Goal: Task Accomplishment & Management: Manage account settings

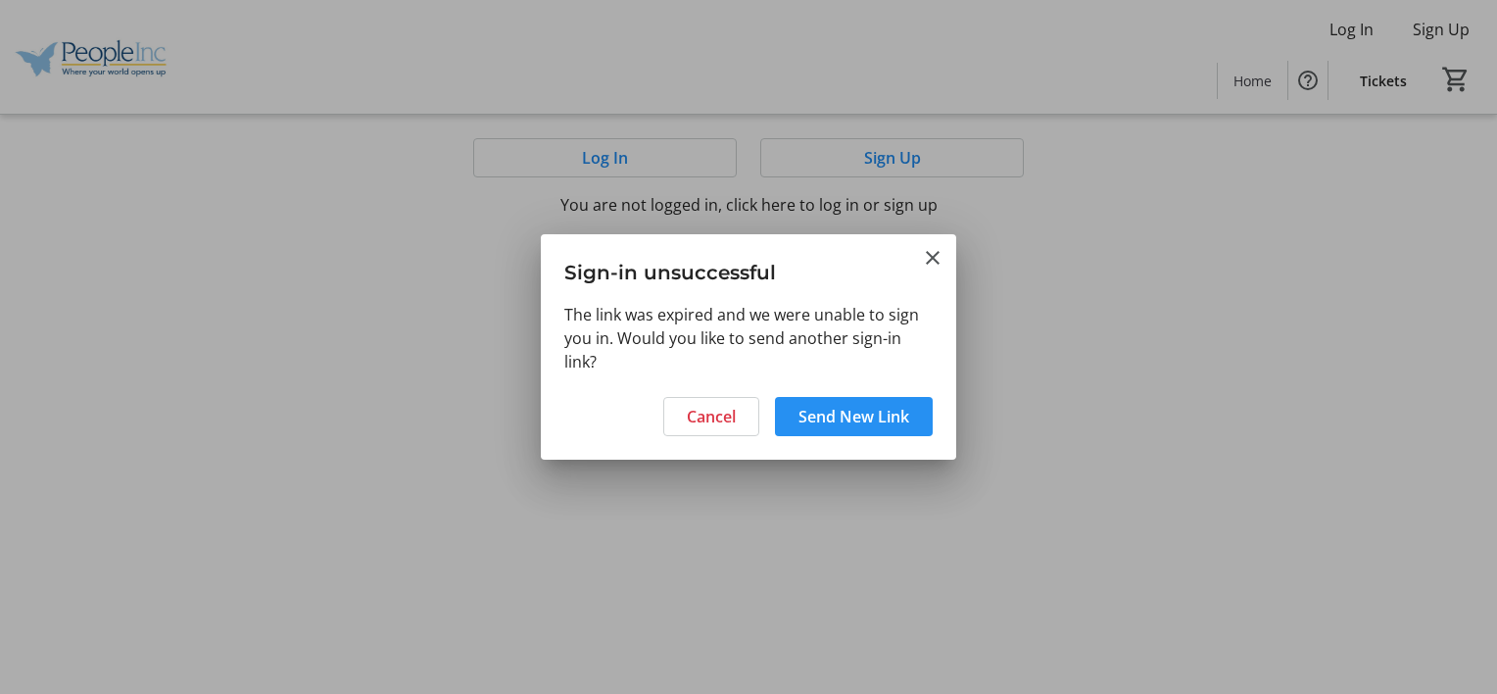
click at [876, 417] on span "Send New Link" at bounding box center [853, 417] width 111 height 24
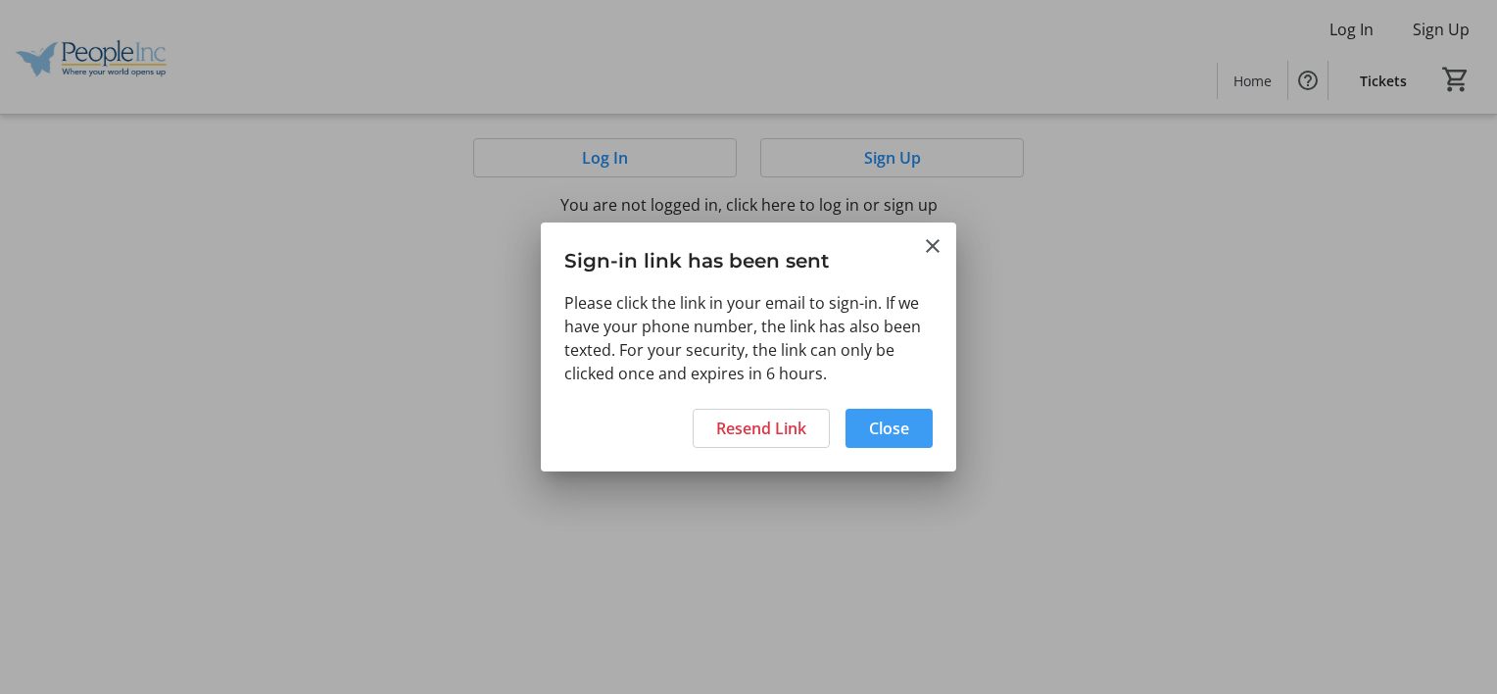
click at [884, 430] on span "Close" at bounding box center [889, 428] width 40 height 24
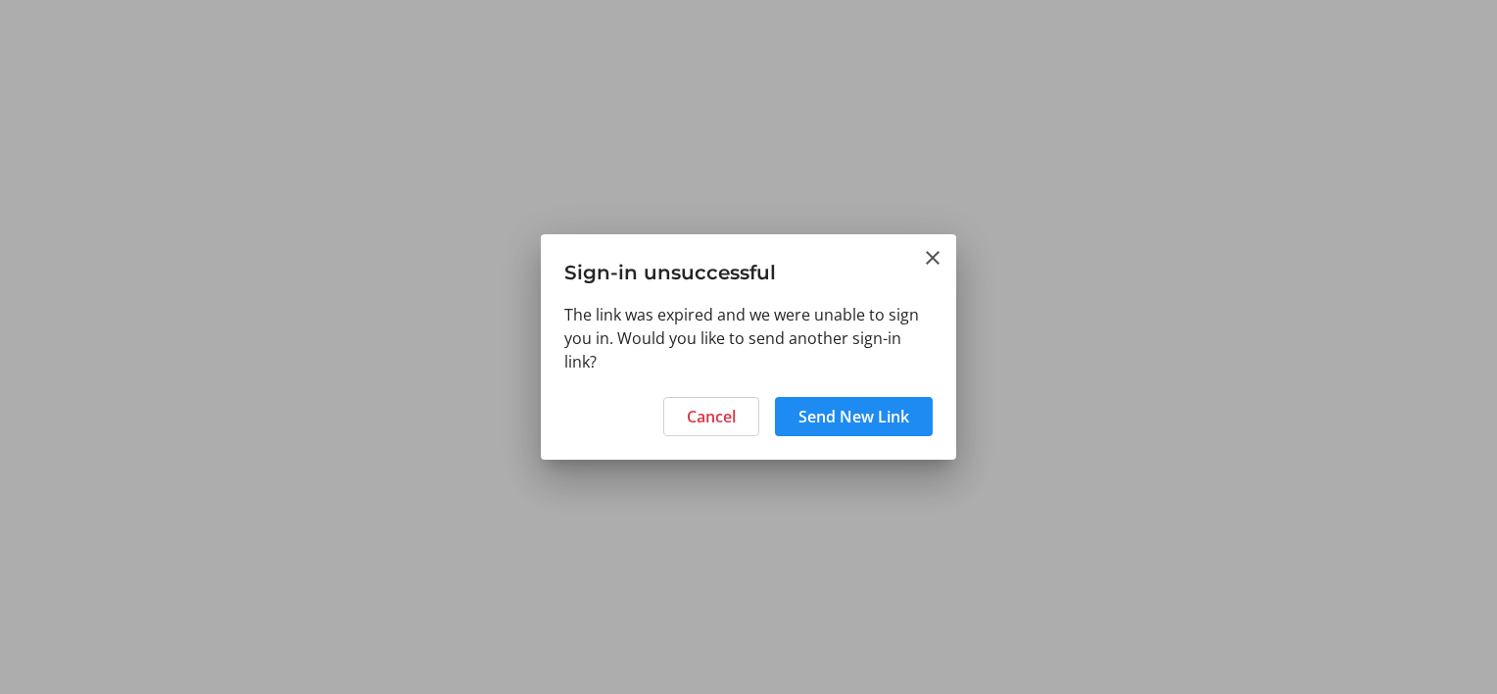
click at [906, 412] on span "Send New Link" at bounding box center [853, 417] width 111 height 24
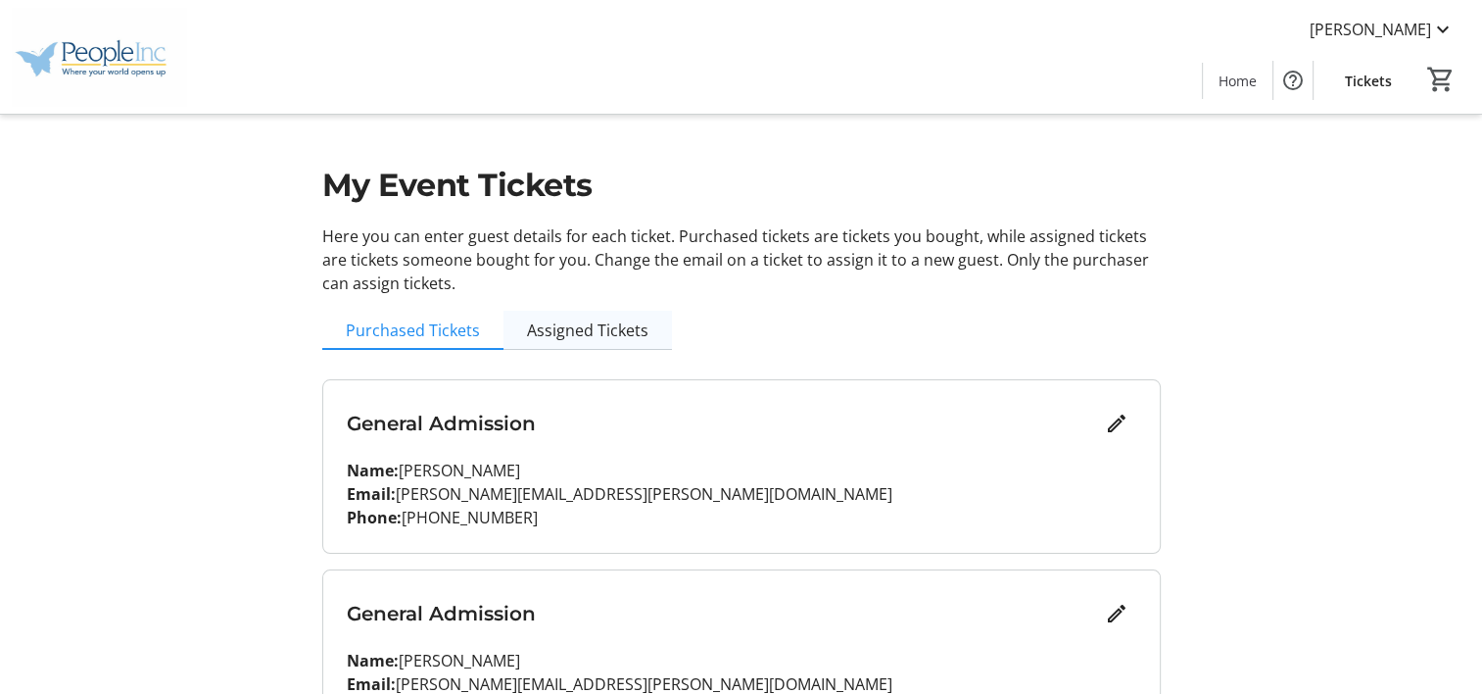
click at [630, 337] on span "Assigned Tickets" at bounding box center [587, 330] width 121 height 16
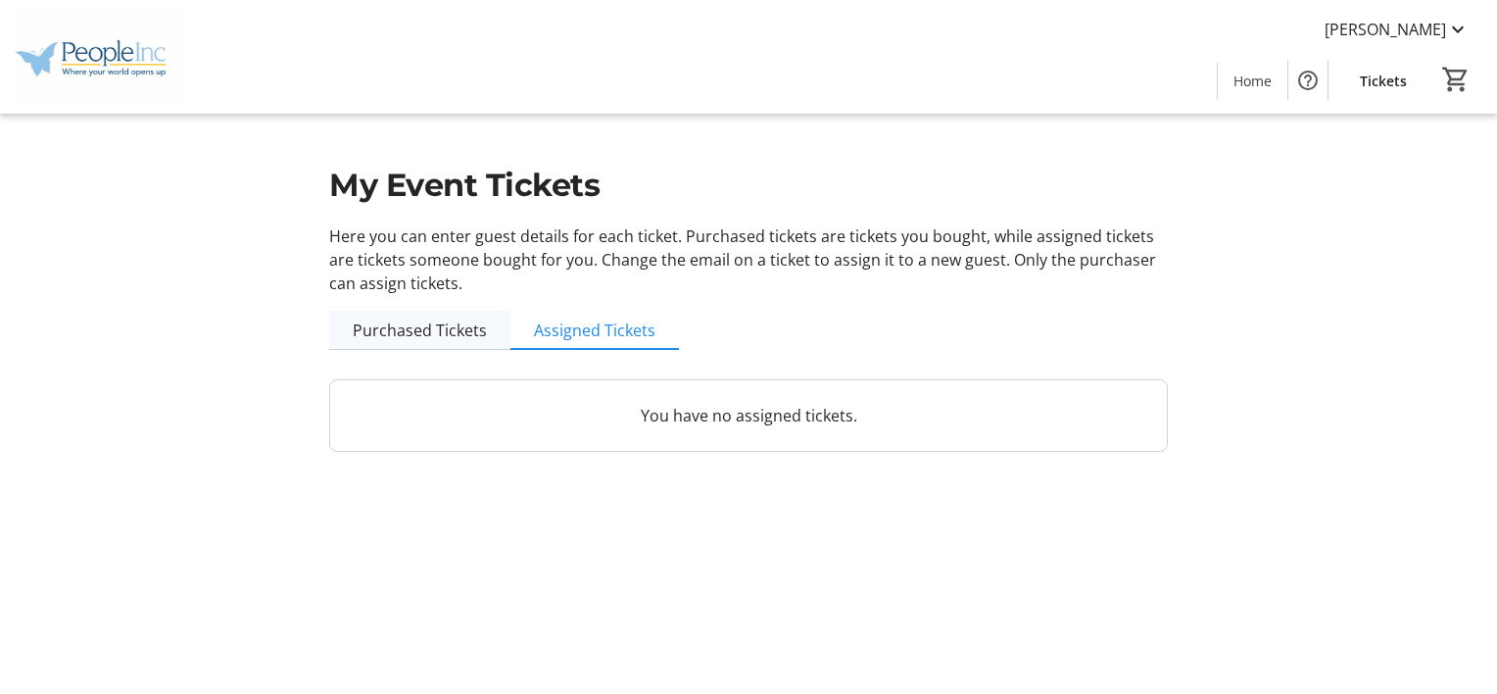
click at [418, 335] on span "Purchased Tickets" at bounding box center [420, 330] width 134 height 16
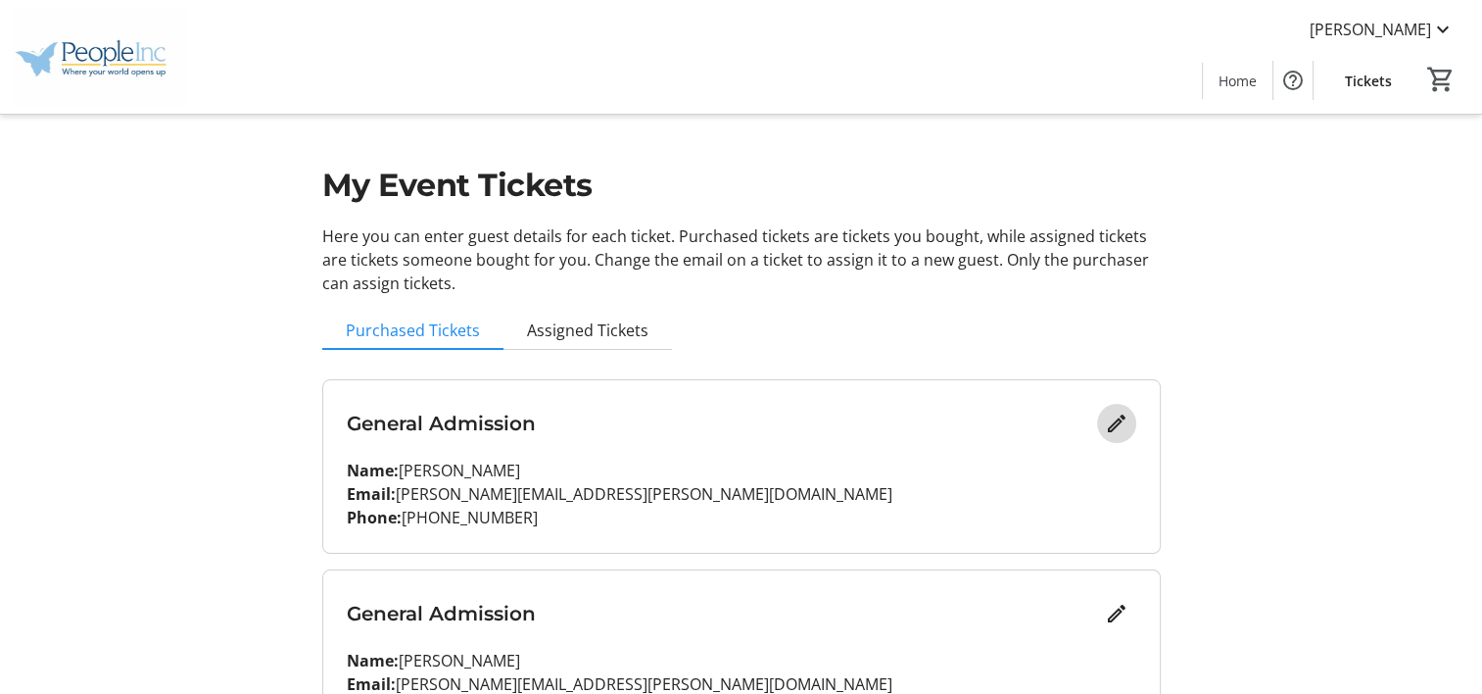
click at [1119, 419] on mat-icon "Edit" at bounding box center [1117, 423] width 24 height 24
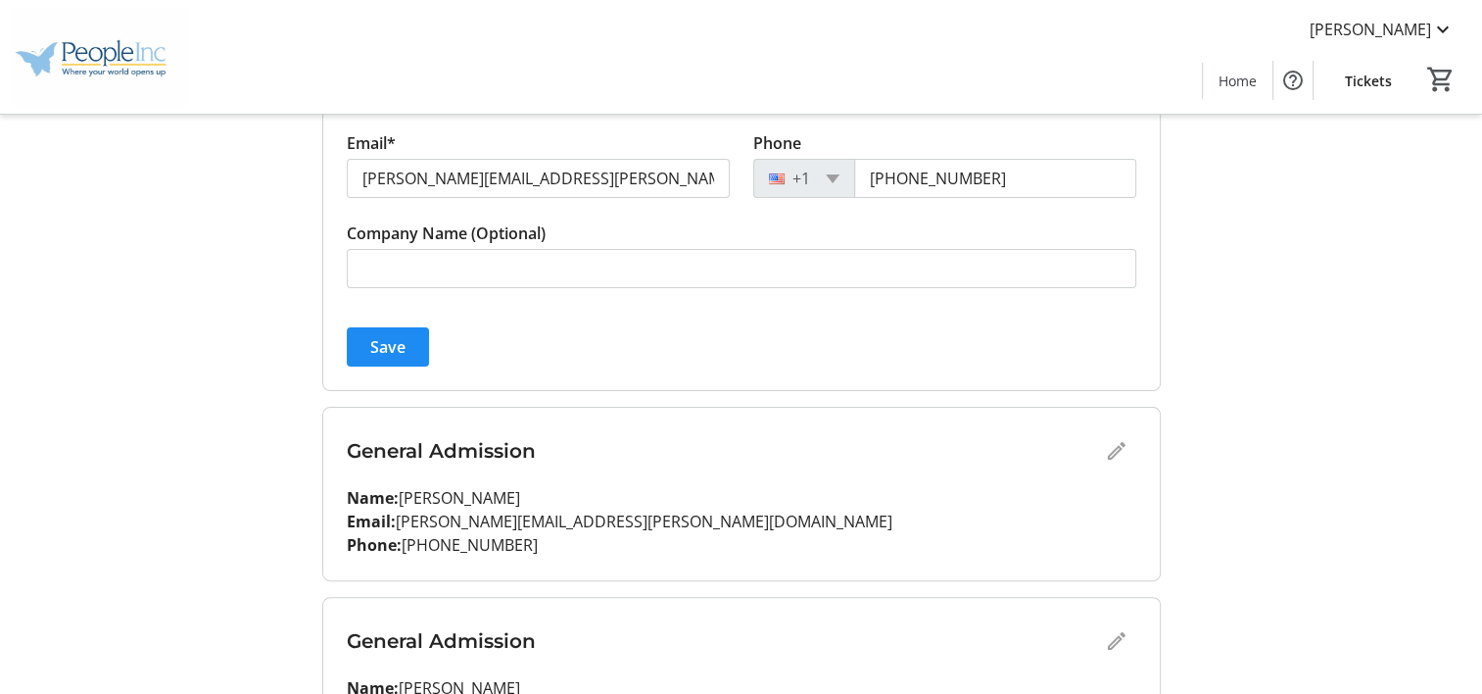
scroll to position [294, 0]
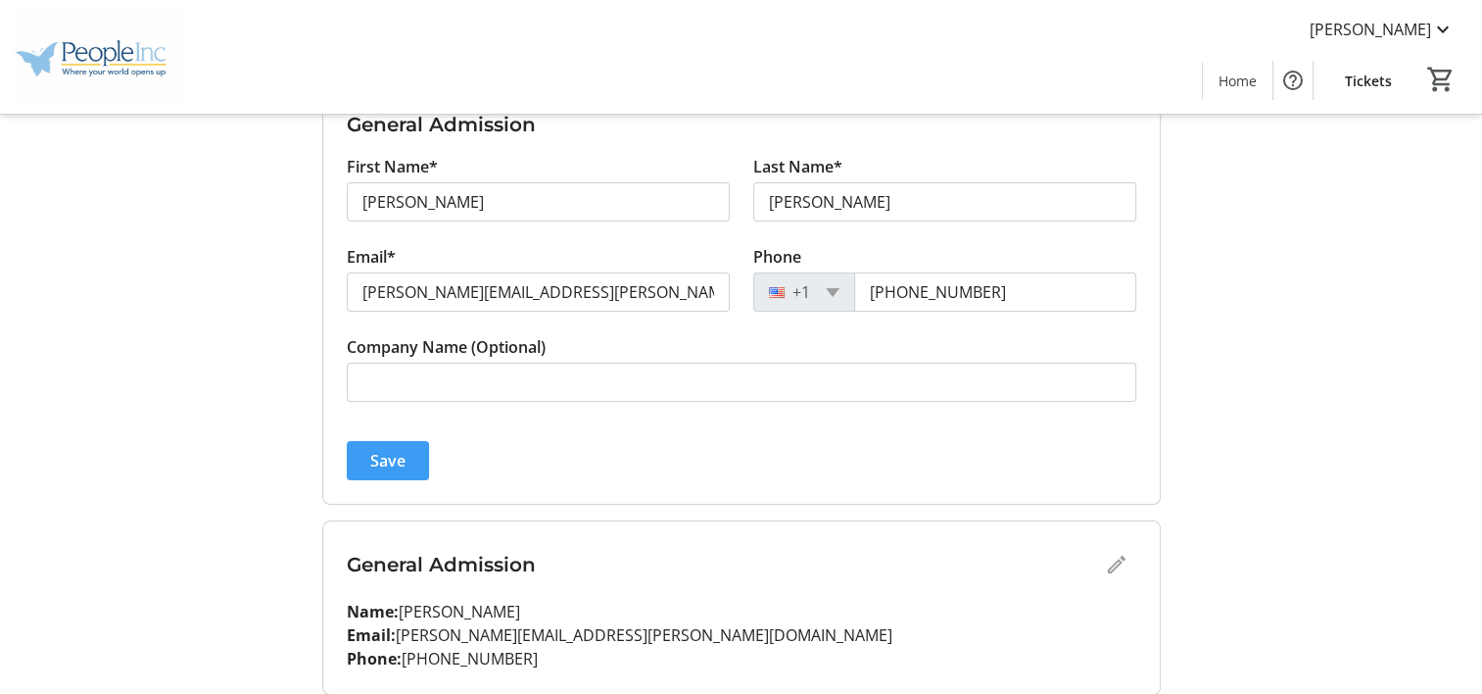
click at [411, 468] on span "submit" at bounding box center [388, 460] width 82 height 47
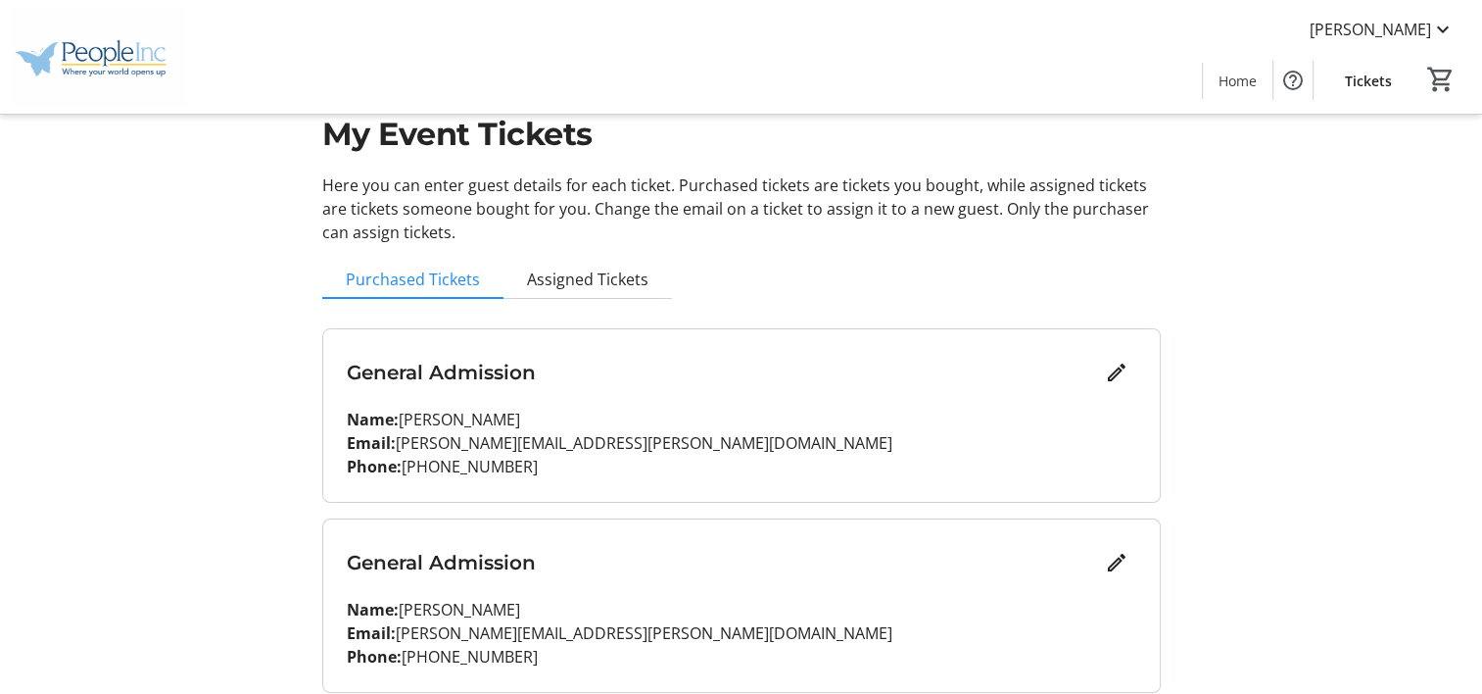
scroll to position [0, 0]
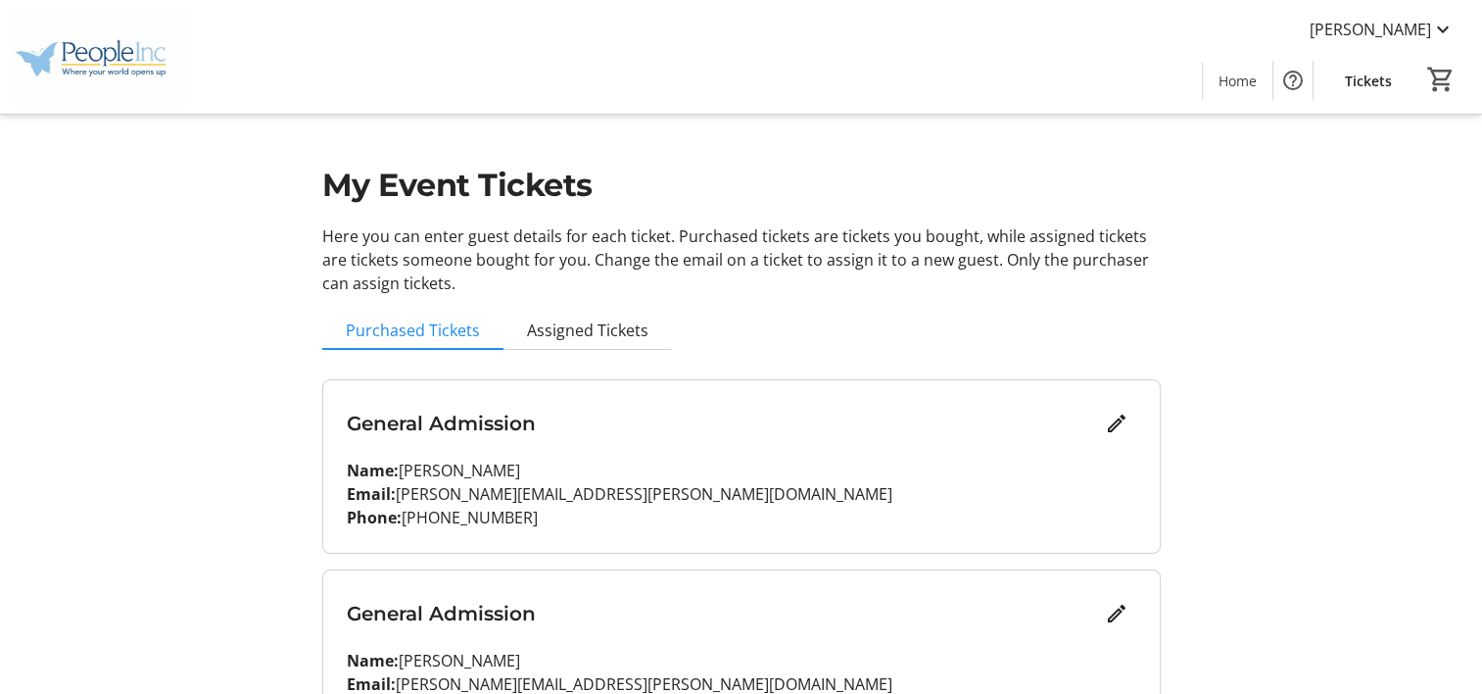
click at [1383, 84] on span "Tickets" at bounding box center [1368, 81] width 47 height 21
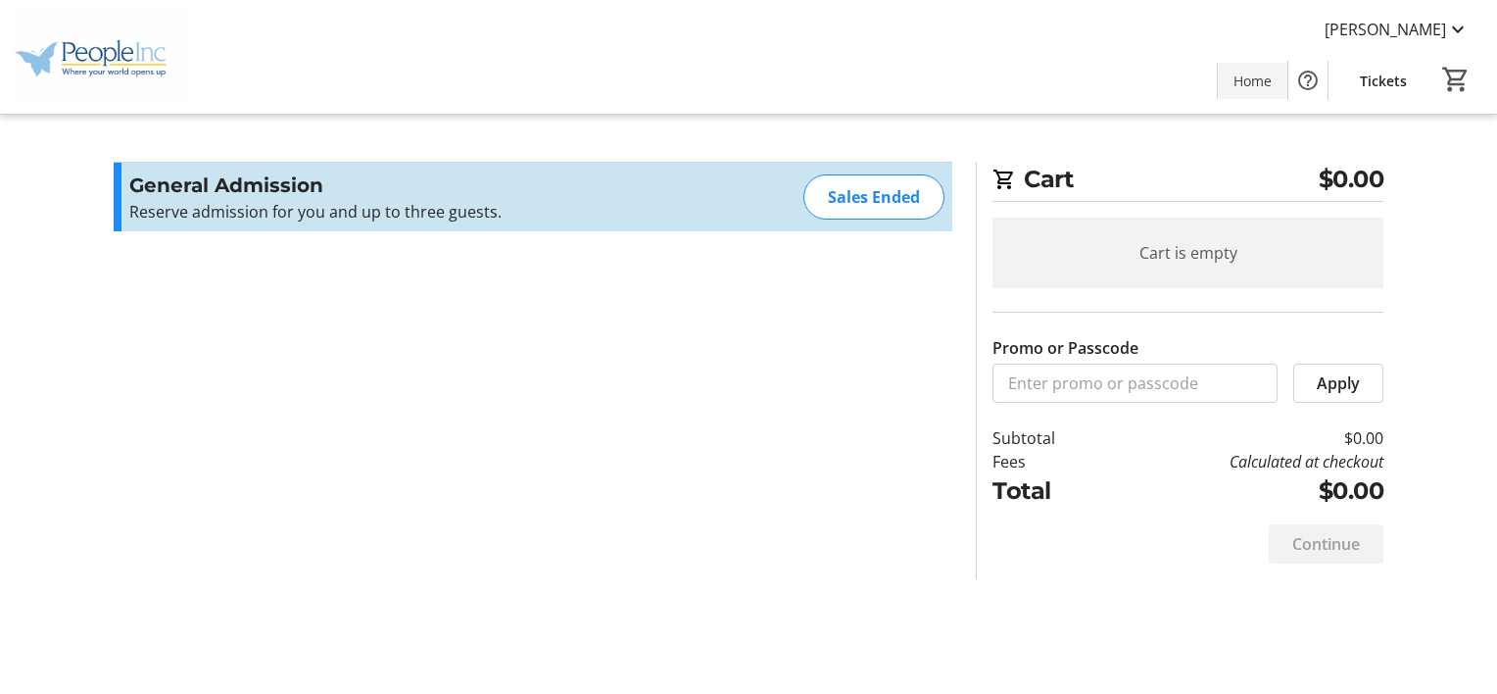
click at [1262, 88] on span "Home" at bounding box center [1252, 81] width 38 height 21
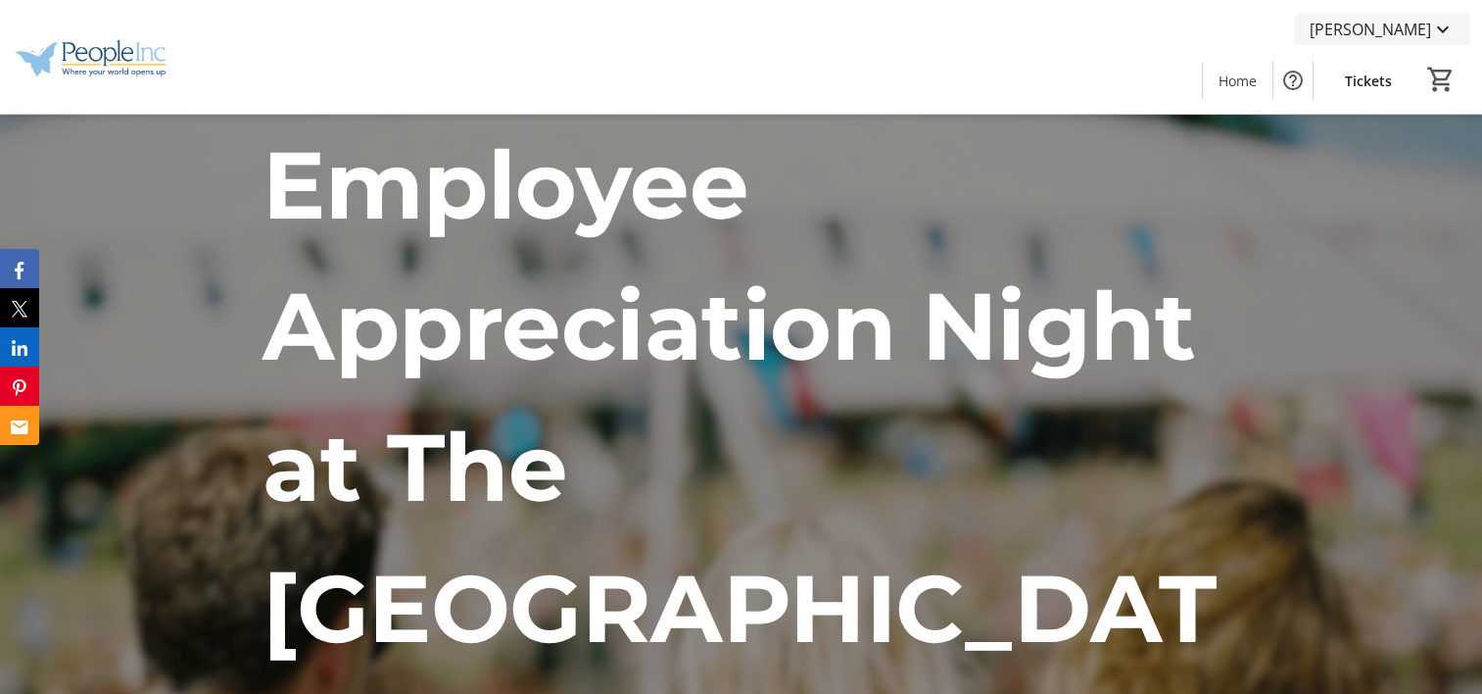
click at [1437, 27] on mat-icon at bounding box center [1443, 30] width 24 height 24
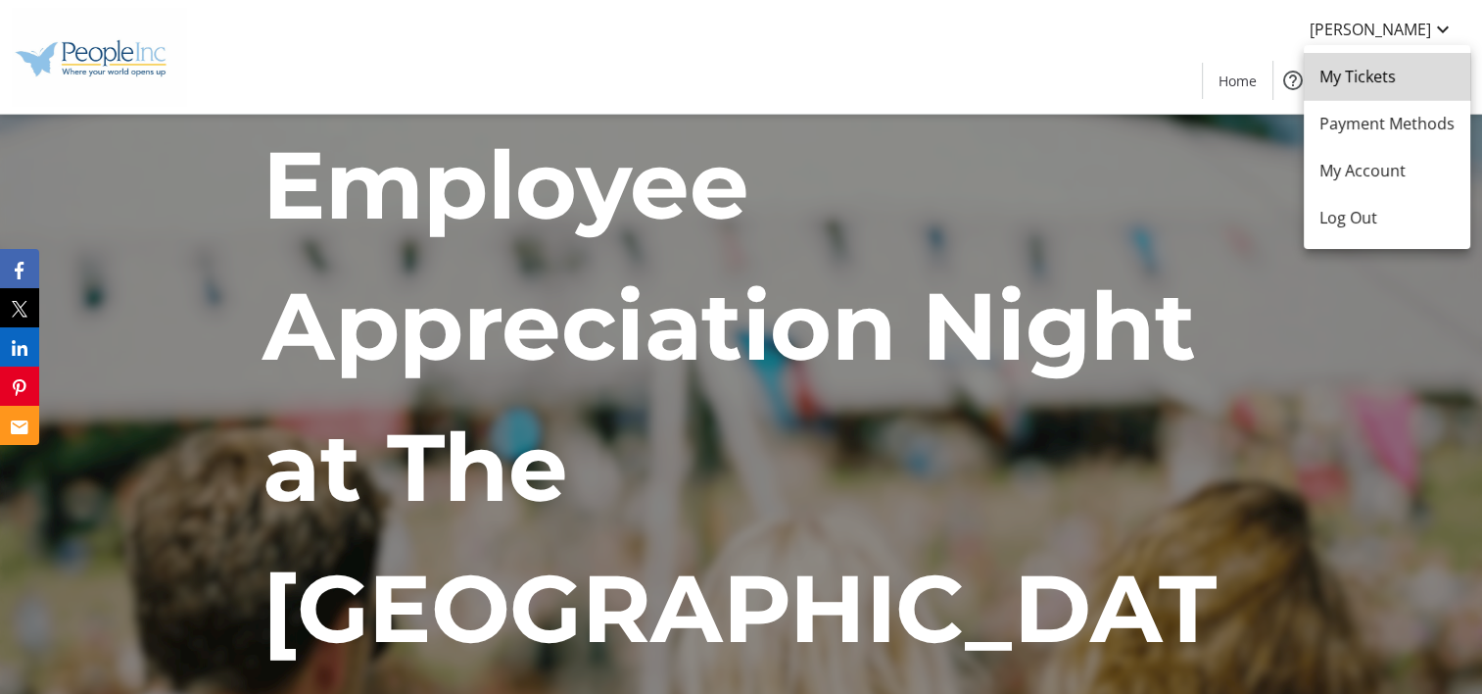
click at [1402, 92] on link "My Tickets" at bounding box center [1387, 76] width 167 height 47
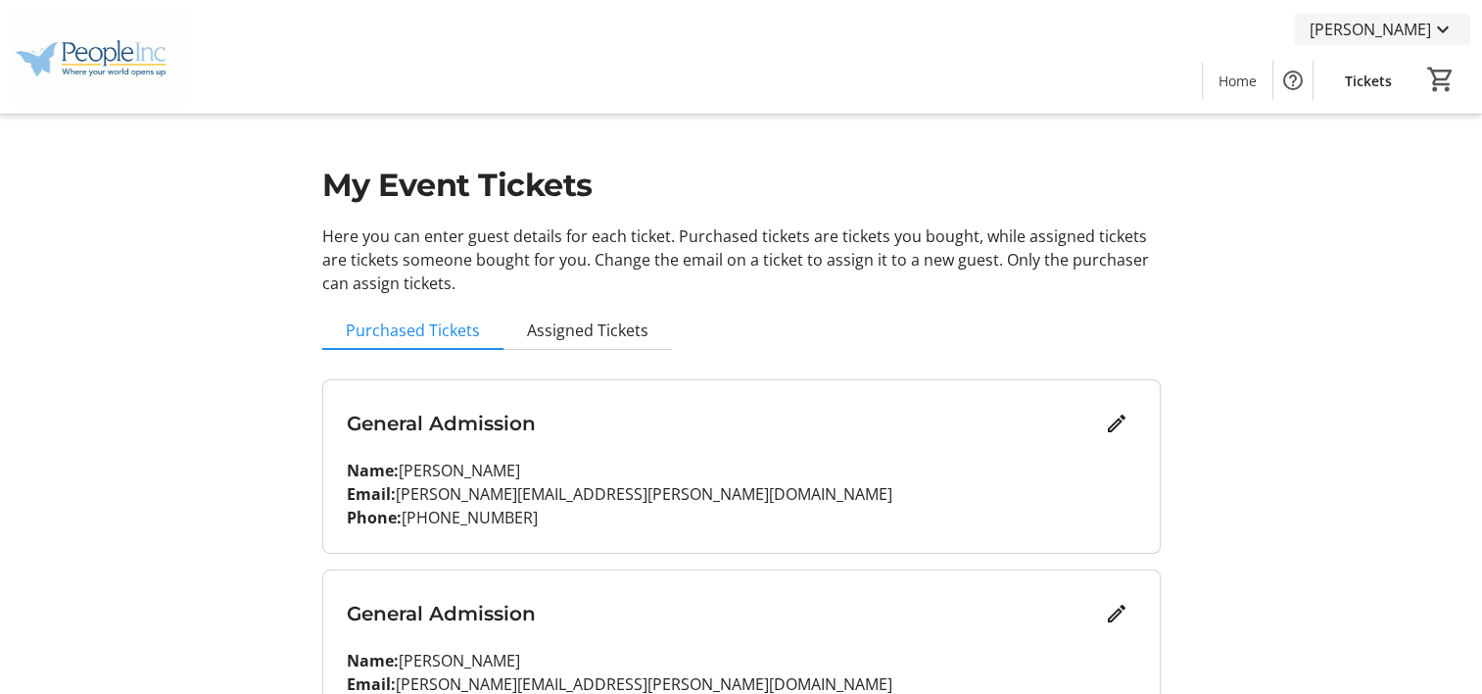
click at [1387, 40] on span "[PERSON_NAME]" at bounding box center [1370, 30] width 121 height 24
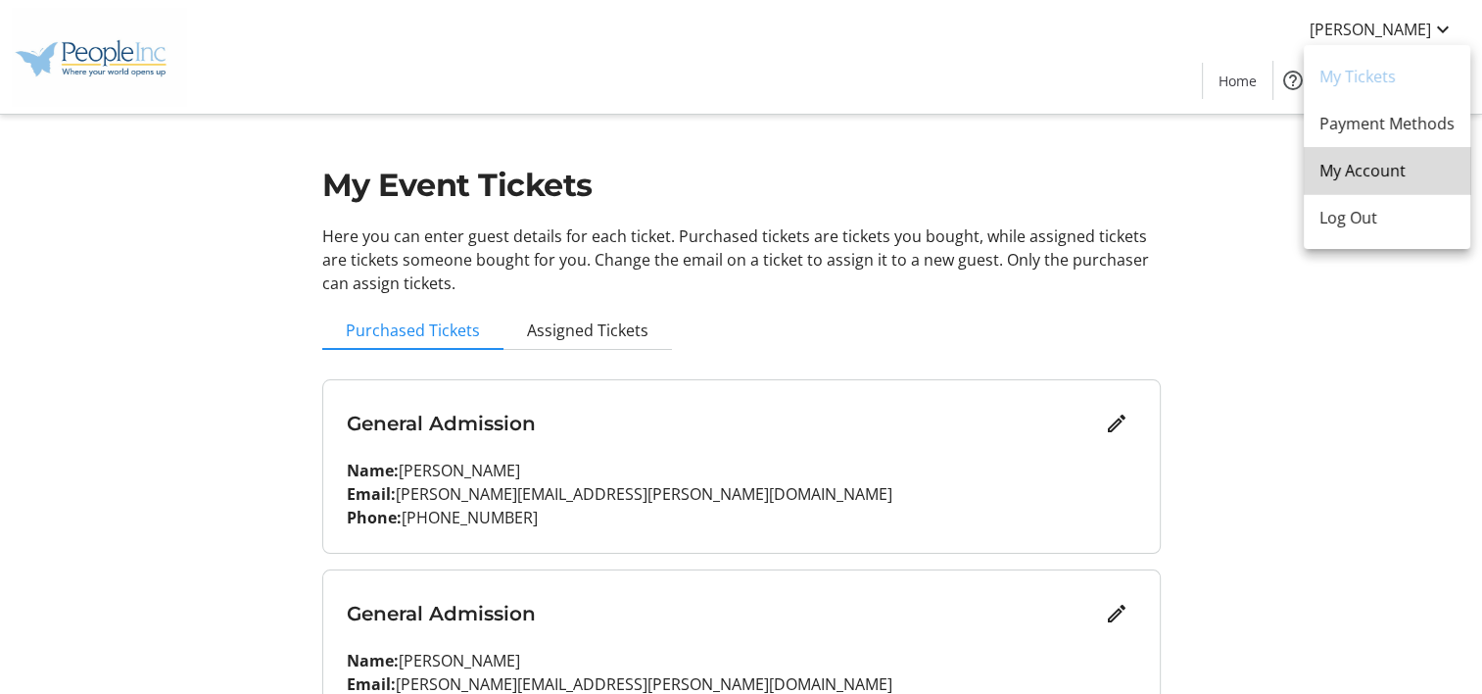
click at [1397, 179] on span "My Account" at bounding box center [1386, 171] width 135 height 24
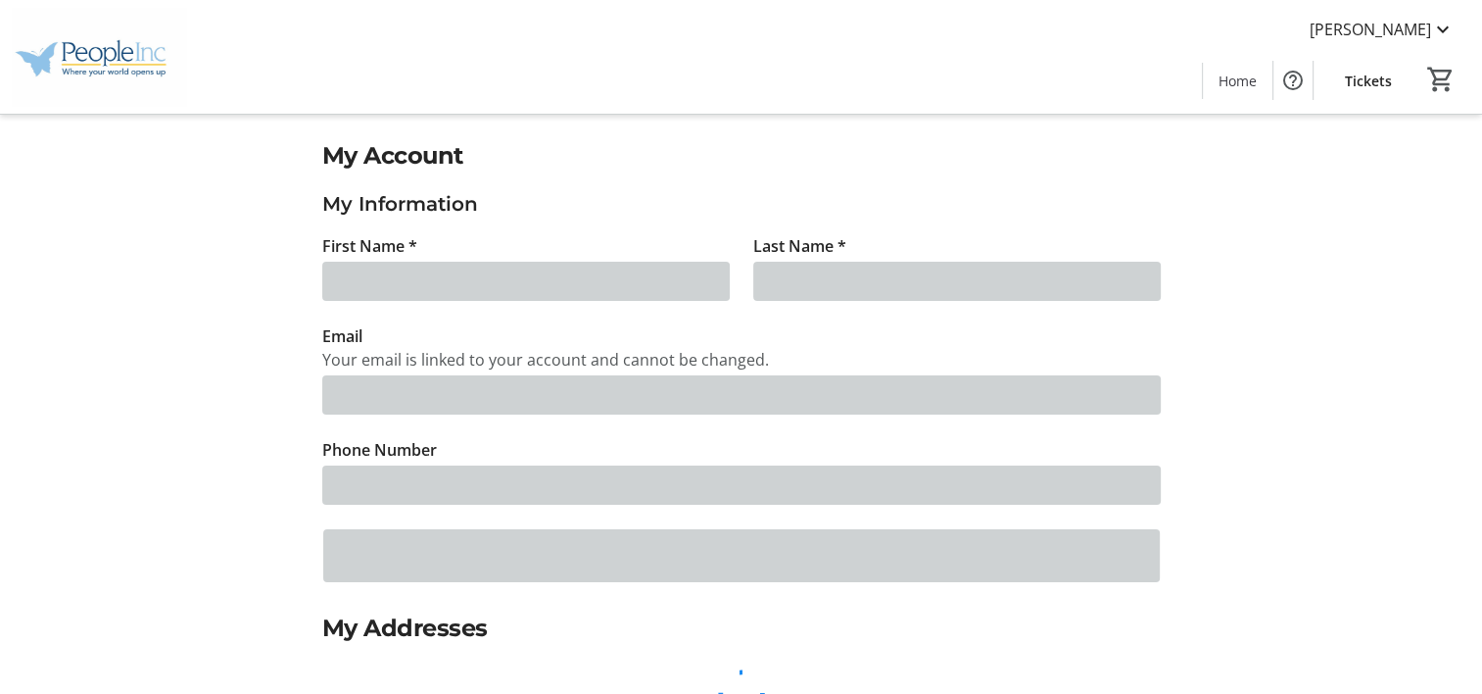
type input "[PERSON_NAME]"
type input "[PERSON_NAME][EMAIL_ADDRESS][PERSON_NAME][DOMAIN_NAME]"
type input "[PHONE_NUMBER]"
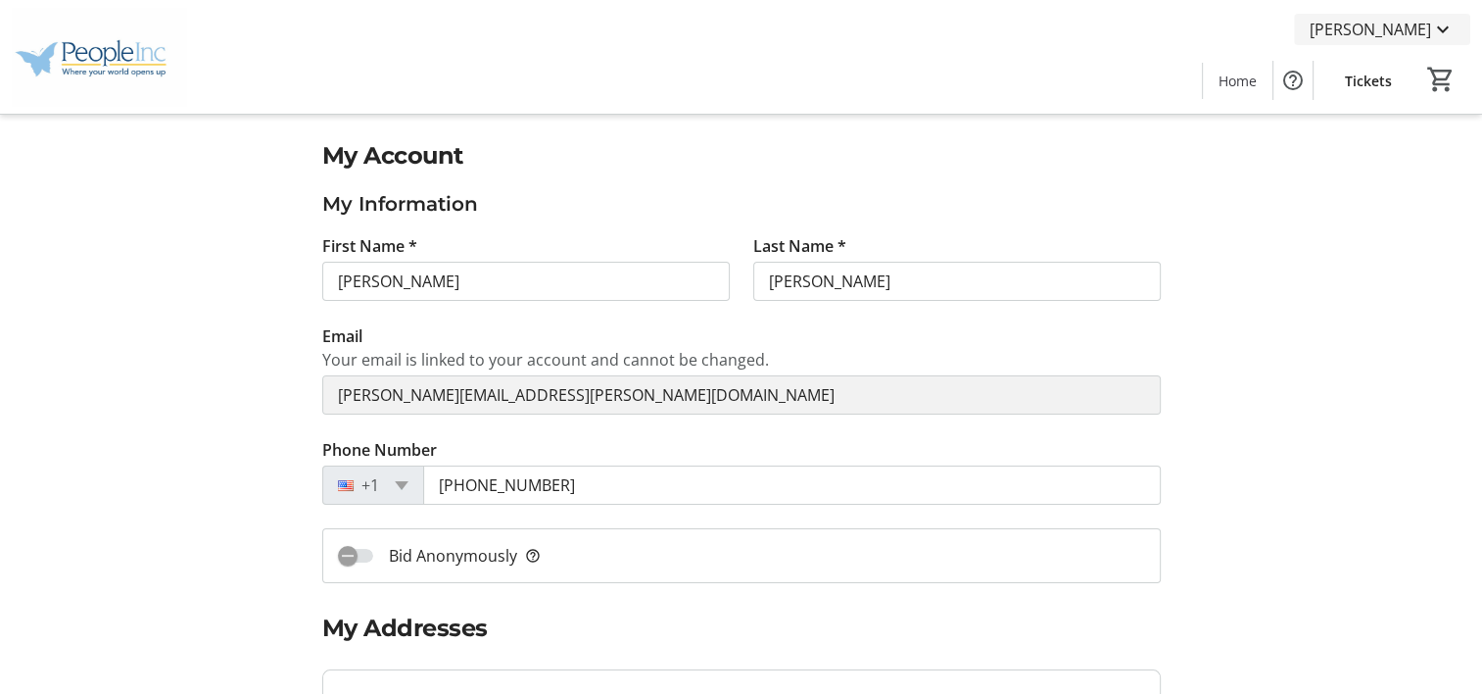
click at [1378, 33] on span "[PERSON_NAME]" at bounding box center [1370, 30] width 121 height 24
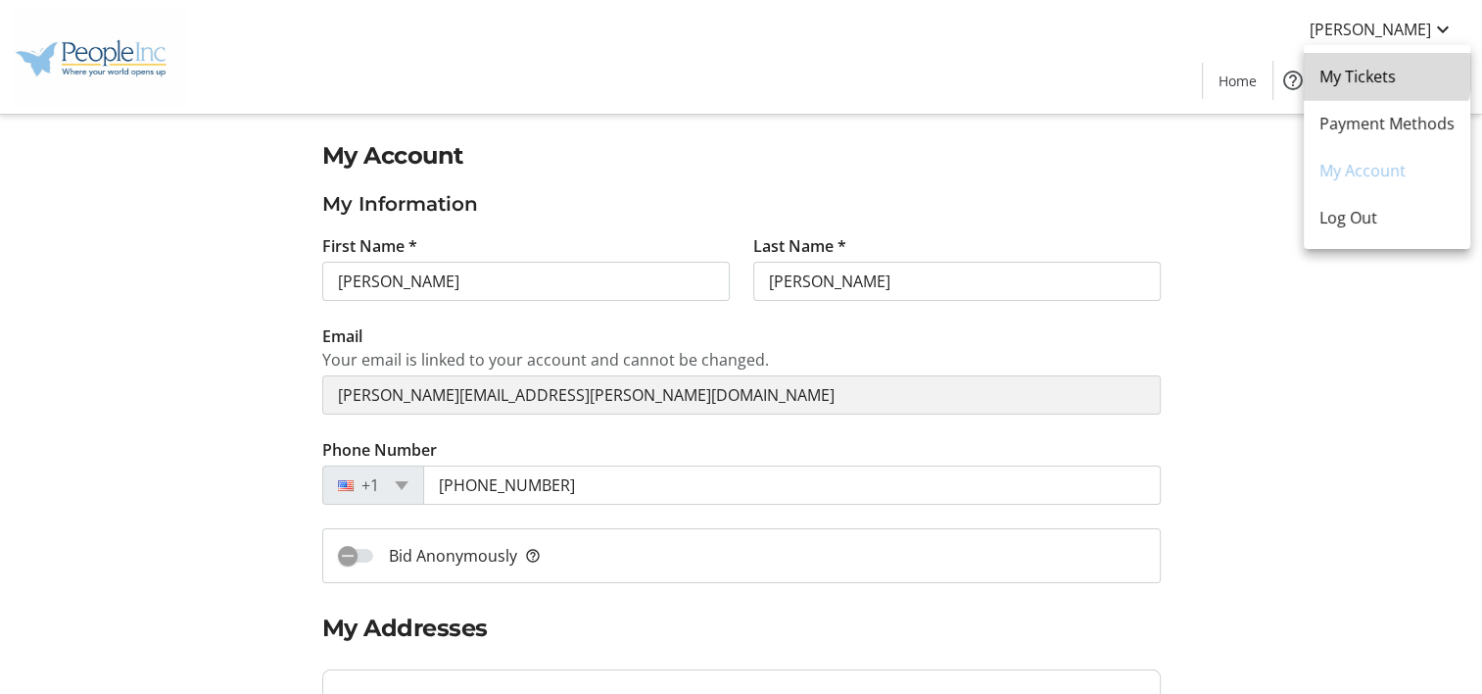
click at [1386, 71] on span "My Tickets" at bounding box center [1386, 77] width 135 height 24
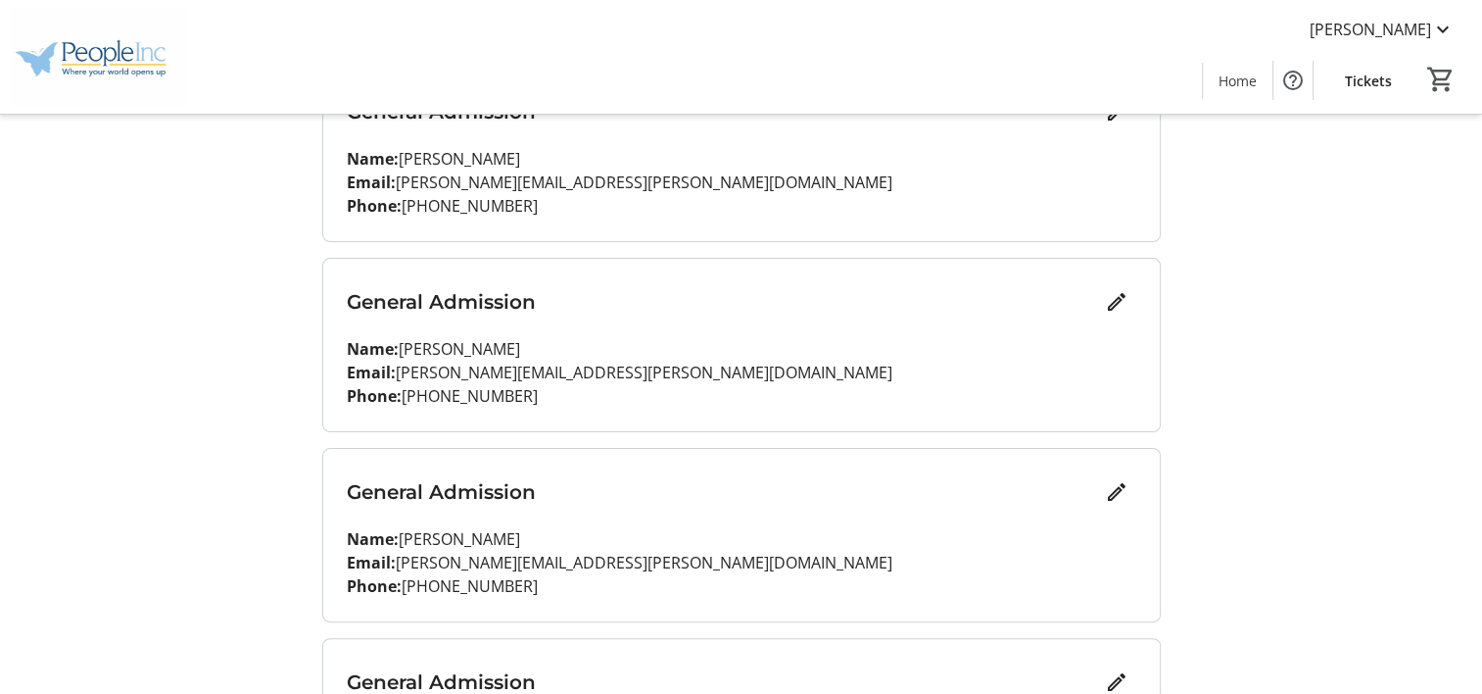
scroll to position [311, 0]
click at [1292, 86] on mat-icon "Help" at bounding box center [1293, 81] width 24 height 24
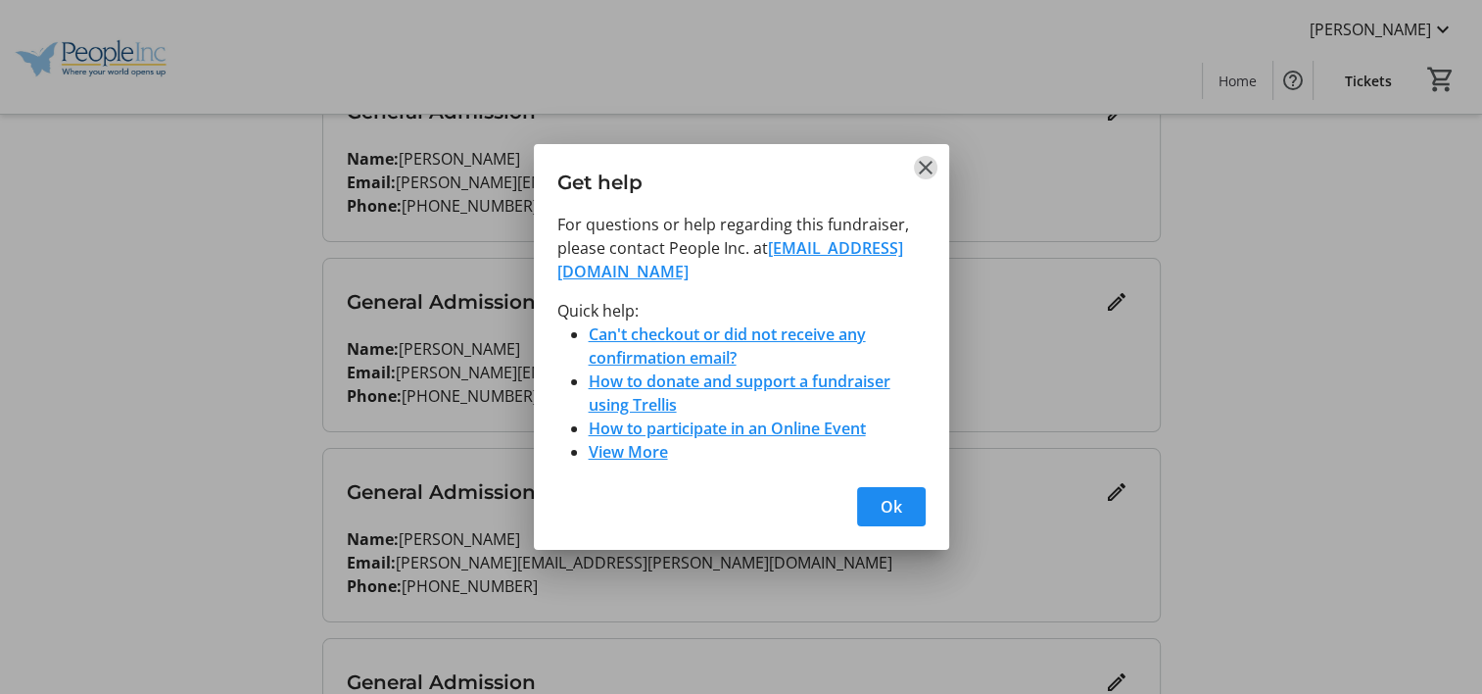
click at [928, 159] on mat-icon "Close" at bounding box center [926, 168] width 24 height 24
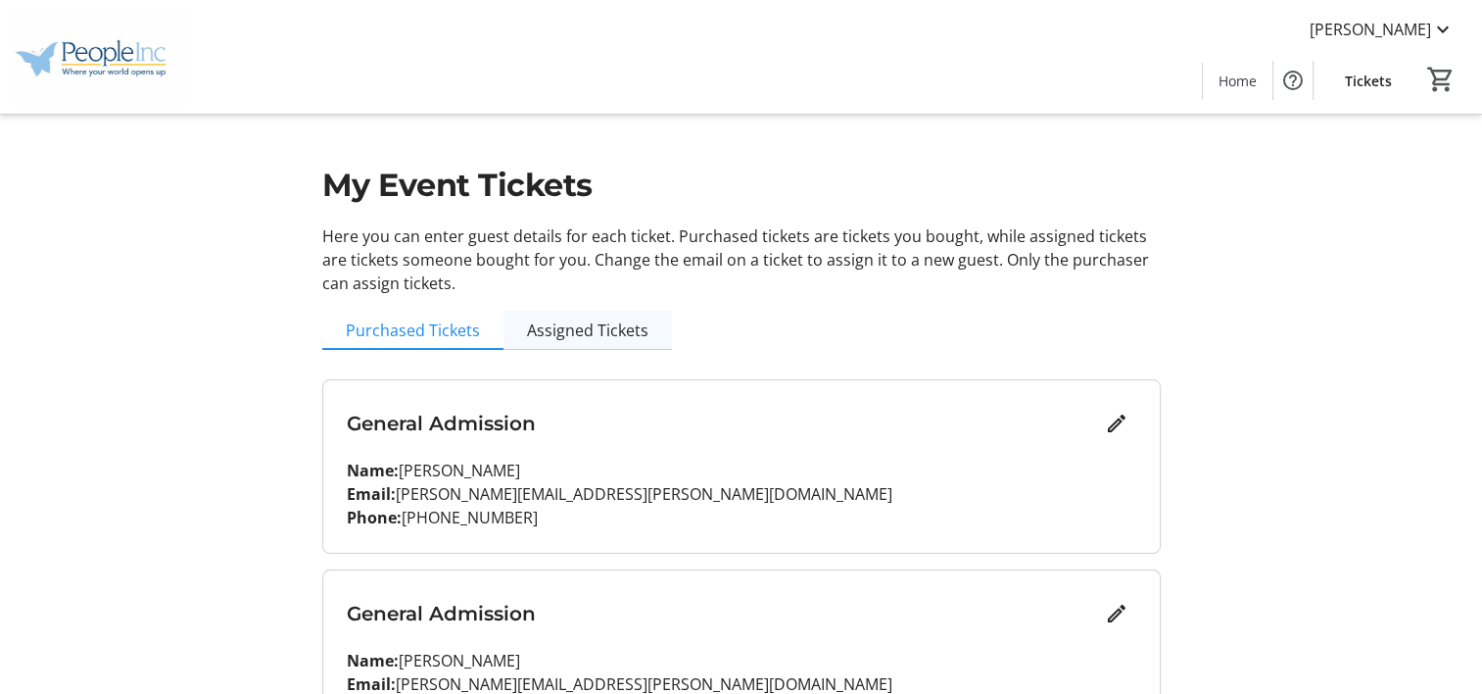
click at [623, 337] on span "Assigned Tickets" at bounding box center [587, 330] width 121 height 16
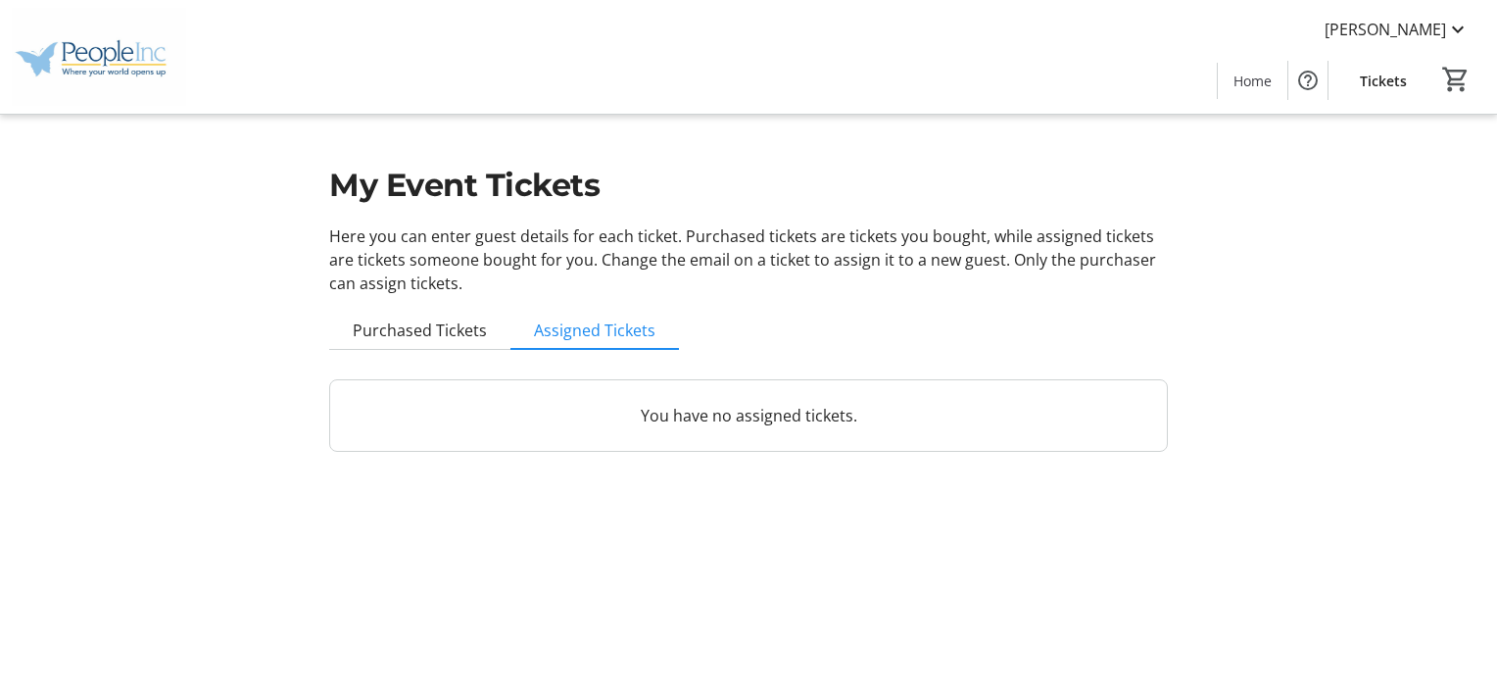
click at [437, 326] on span "Purchased Tickets" at bounding box center [420, 330] width 134 height 16
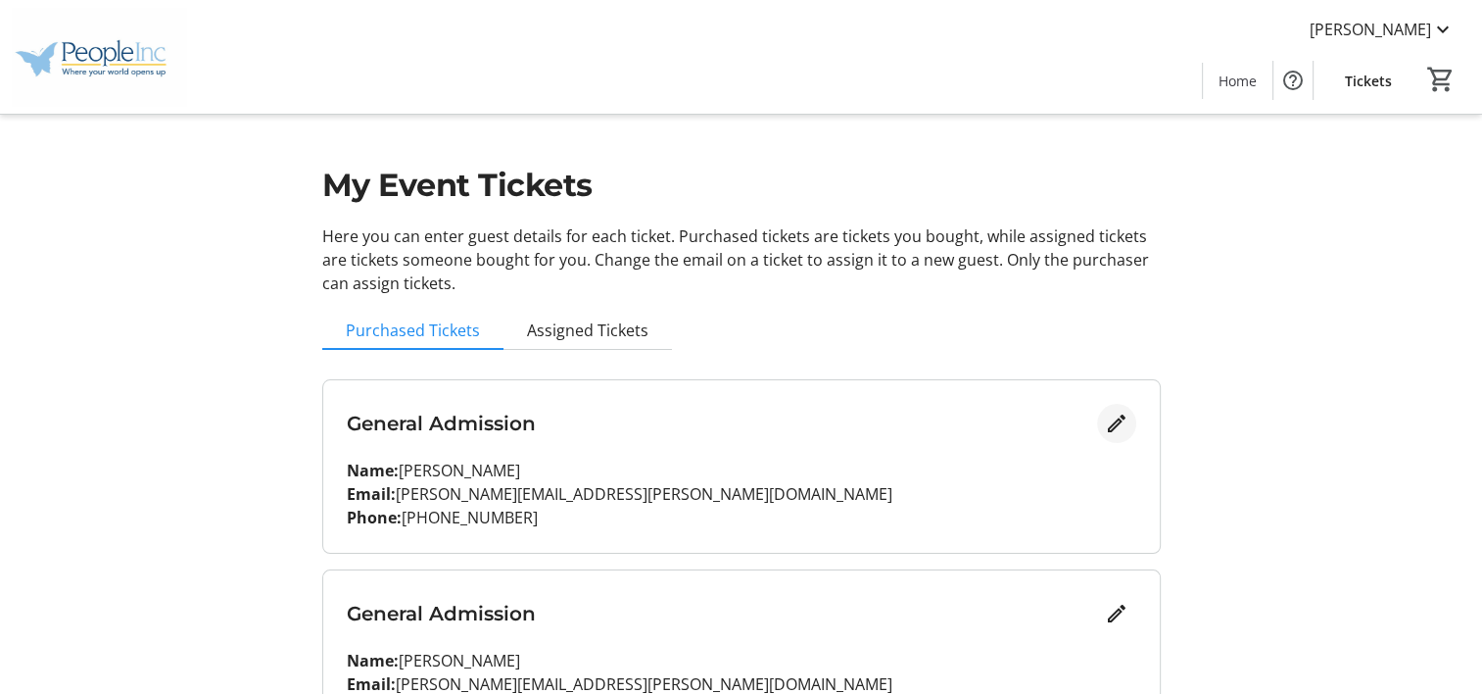
click at [1122, 427] on mat-icon "Edit" at bounding box center [1117, 423] width 24 height 24
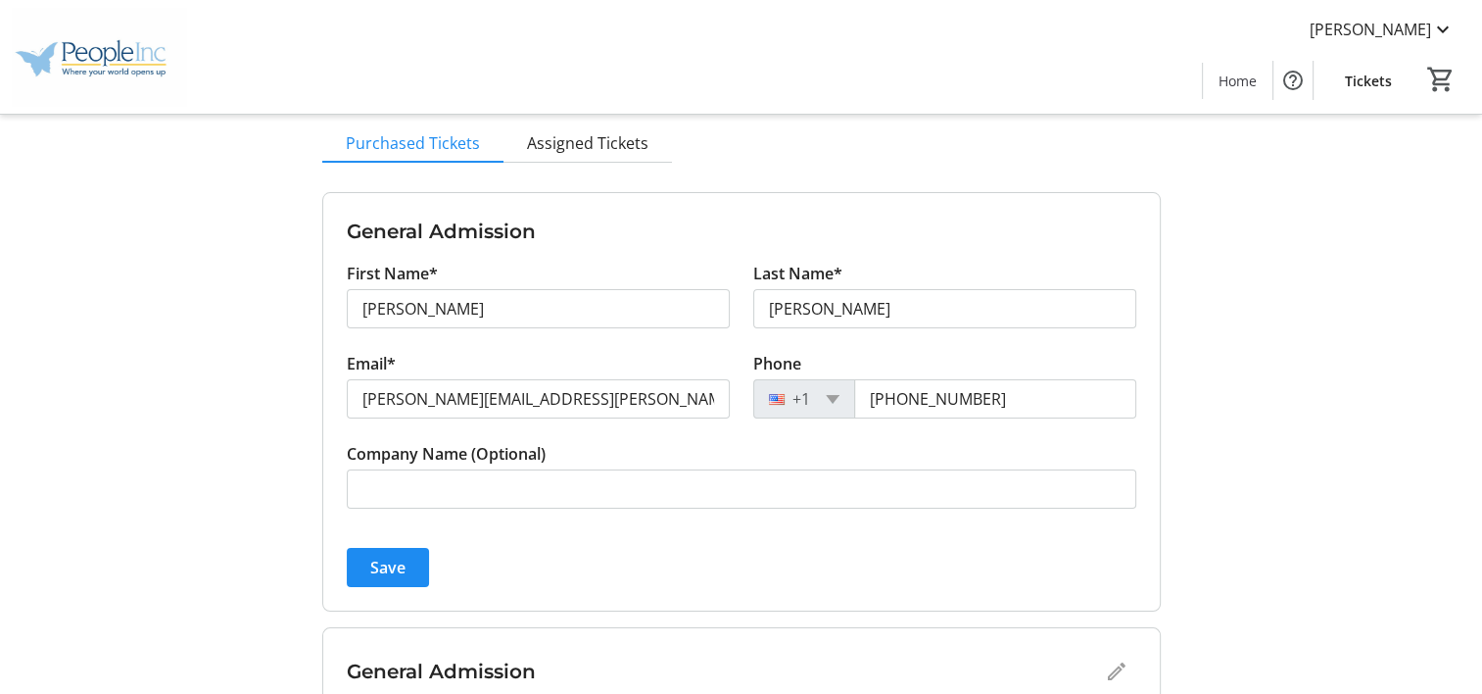
scroll to position [196, 0]
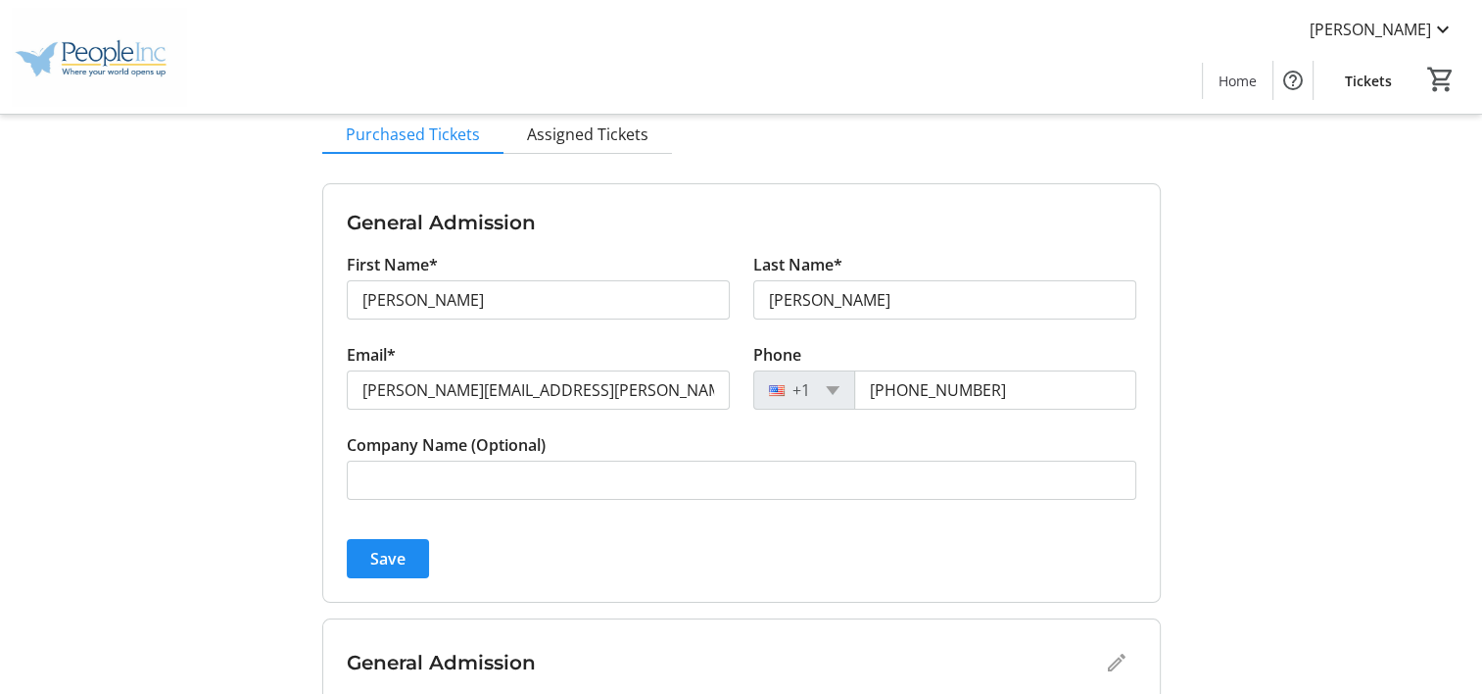
click at [379, 604] on div "General Admission First Name* [PERSON_NAME] Last Name* [PERSON_NAME] Email* [PE…" at bounding box center [741, 705] width 838 height 1044
drag, startPoint x: 379, startPoint y: 603, endPoint x: 372, endPoint y: 570, distance: 34.0
click at [372, 570] on button "Save" at bounding box center [388, 558] width 82 height 39
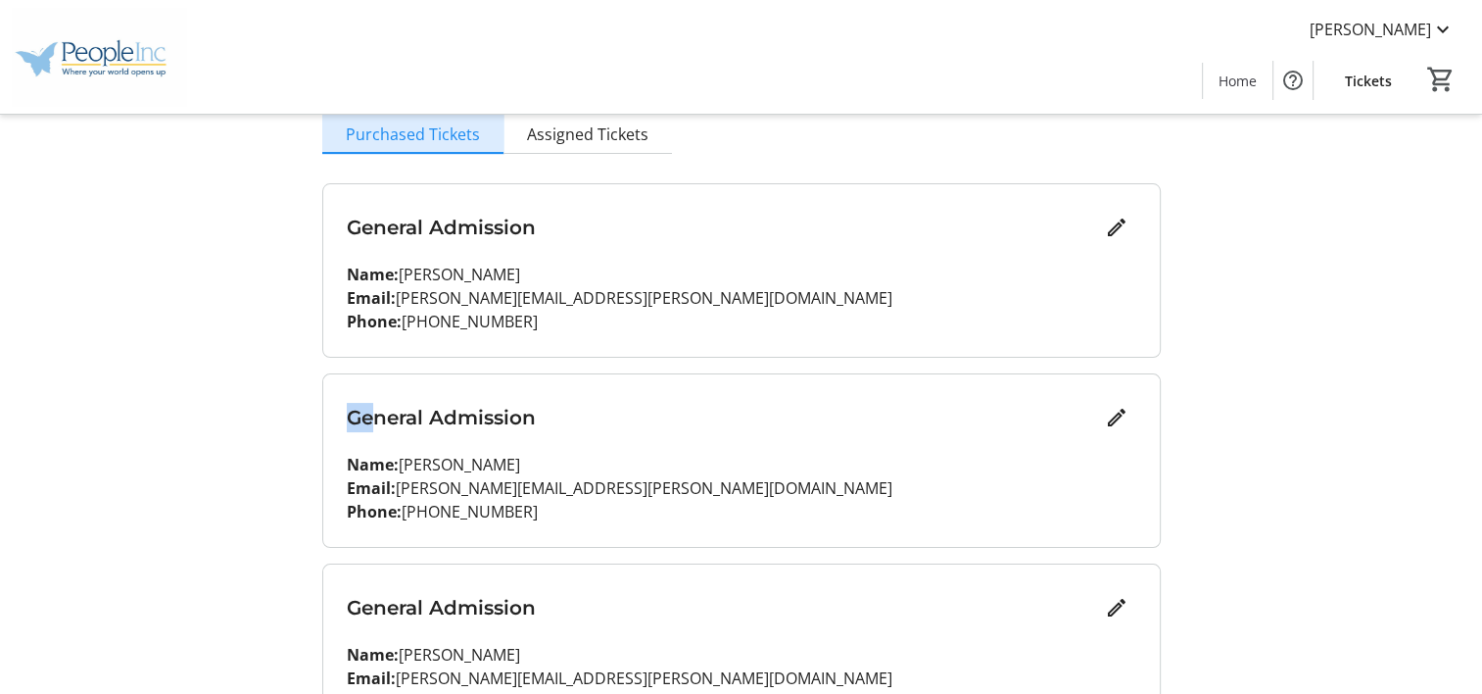
click at [461, 133] on span "Purchased Tickets" at bounding box center [413, 134] width 134 height 16
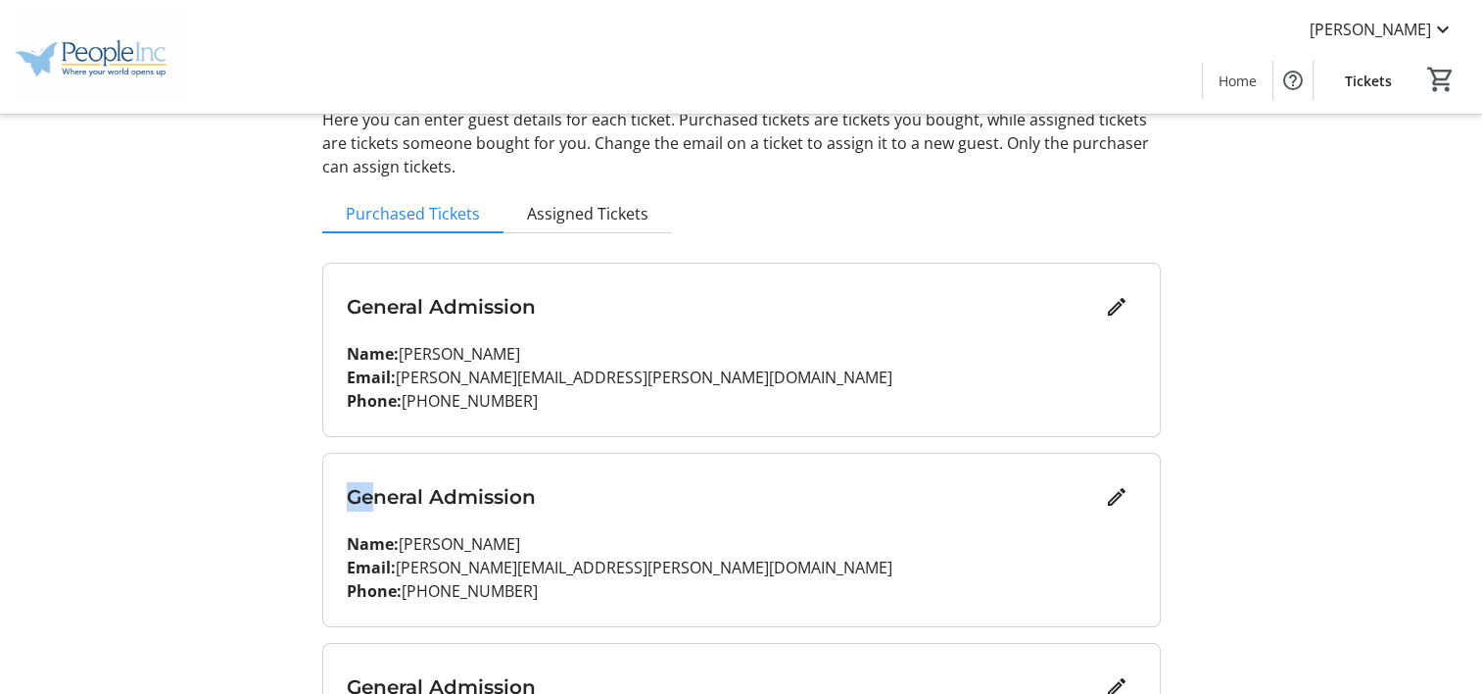
scroll to position [0, 0]
